Goal: Use online tool/utility: Utilize a website feature to perform a specific function

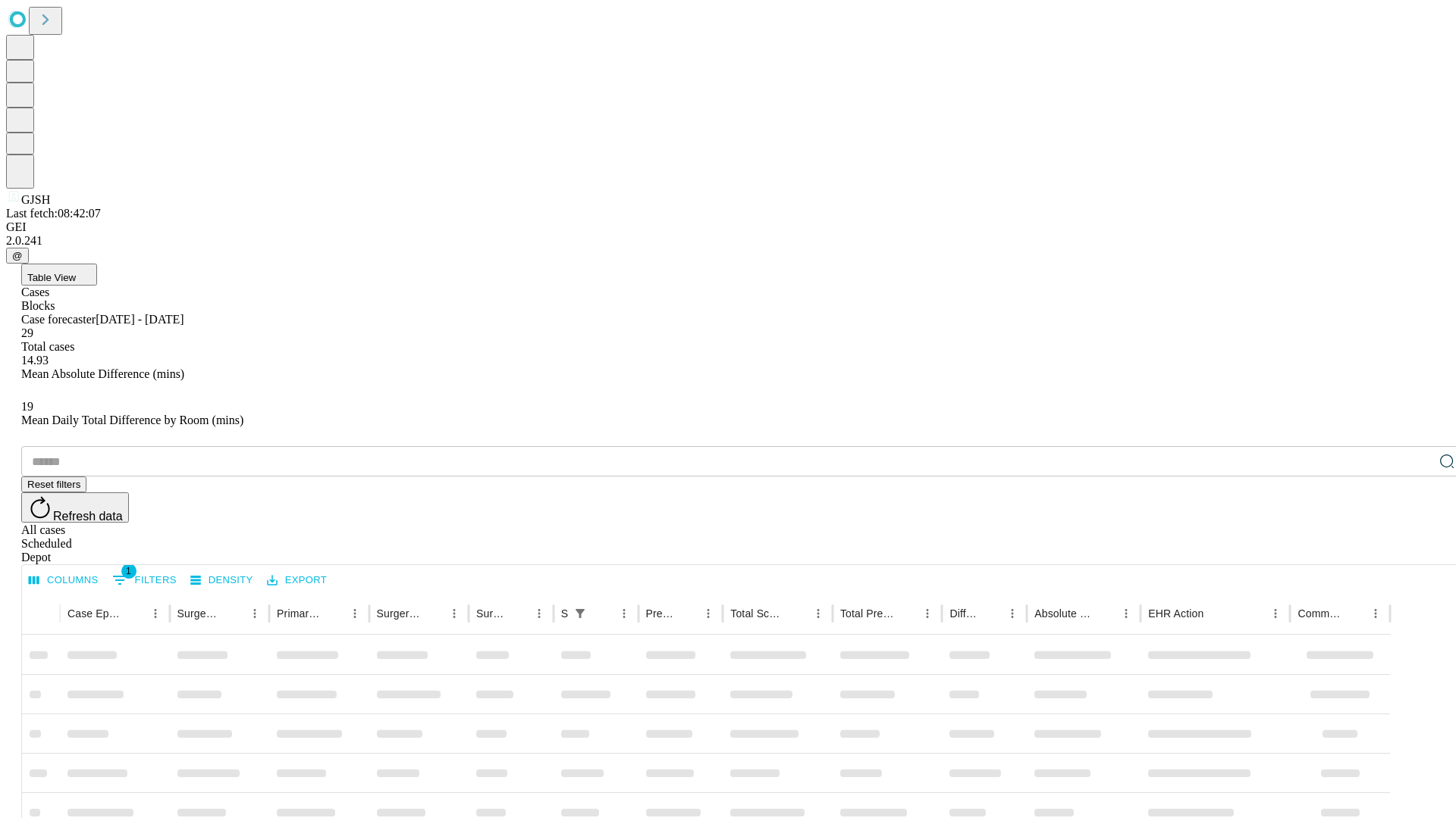
click at [75, 272] on span "Table View" at bounding box center [51, 278] width 49 height 12
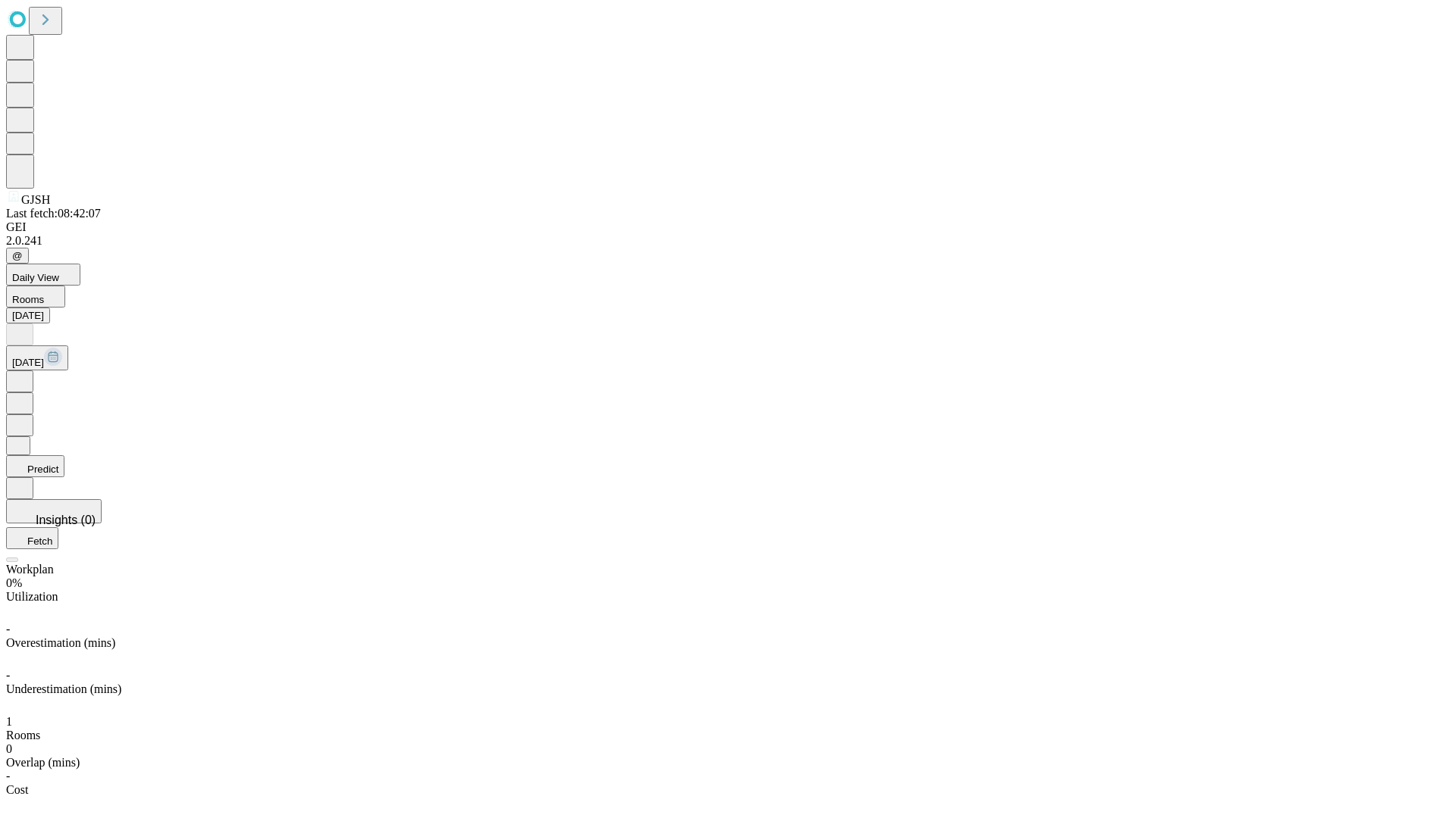
click at [65, 456] on button "Predict" at bounding box center [35, 466] width 59 height 22
